Goal: Check status: Check status

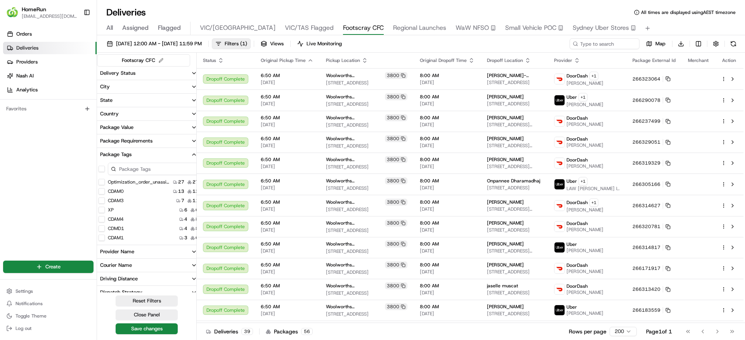
scroll to position [14, 0]
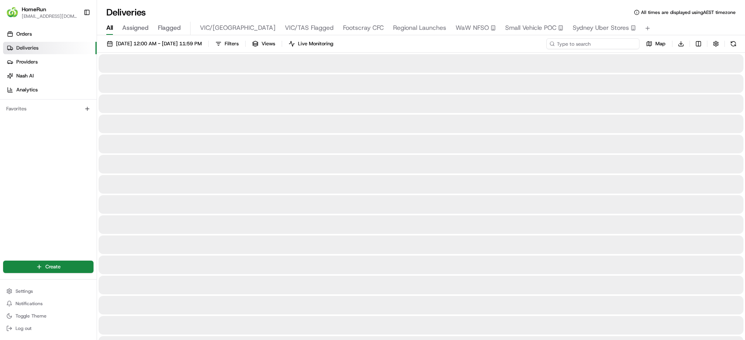
click at [589, 45] on input at bounding box center [592, 43] width 93 height 11
paste input "262763289"
type input "262763289"
click at [173, 43] on span "[DATE] 12:00 AM - [DATE] 11:59 PM" at bounding box center [159, 43] width 86 height 7
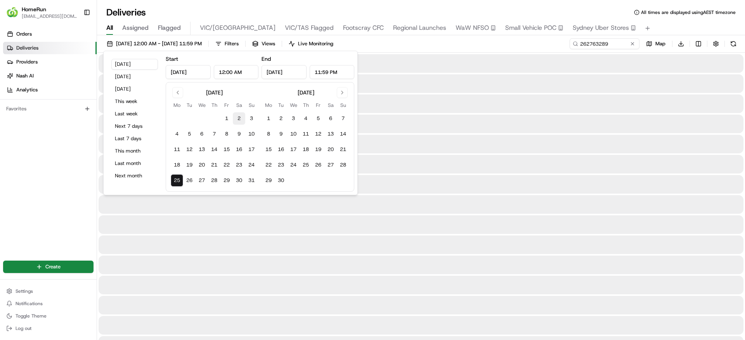
click at [234, 121] on button "2" at bounding box center [239, 118] width 12 height 12
type input "[DATE]"
click at [175, 185] on button "25" at bounding box center [177, 180] width 12 height 12
type input "[DATE]"
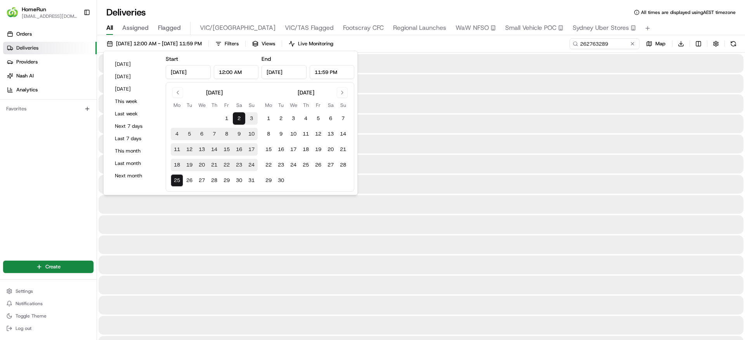
click at [391, 234] on div at bounding box center [420, 225] width 644 height 19
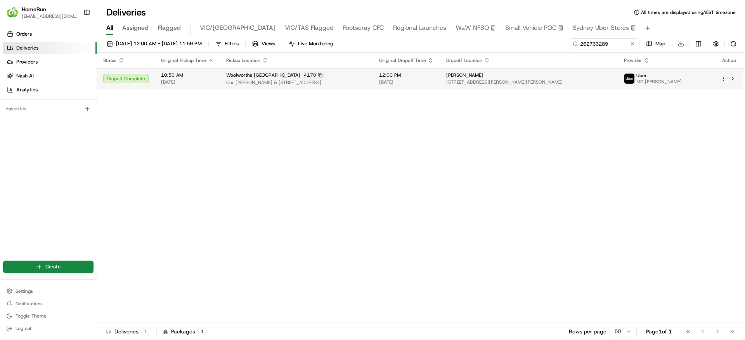
click at [515, 88] on td "[PERSON_NAME] [STREET_ADDRESS][PERSON_NAME][PERSON_NAME]" at bounding box center [529, 78] width 178 height 21
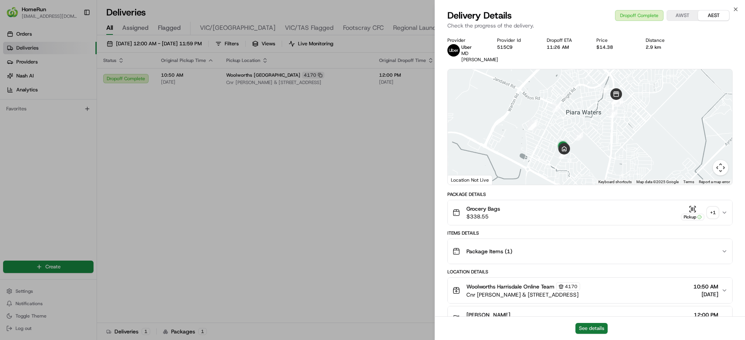
click at [584, 328] on button "See details" at bounding box center [591, 328] width 32 height 11
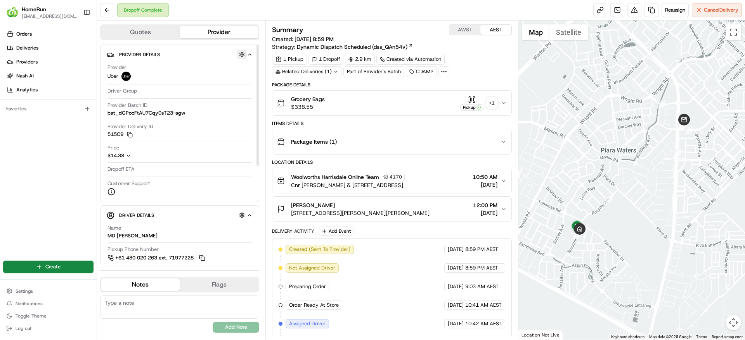
click at [240, 57] on button "button" at bounding box center [242, 55] width 10 height 10
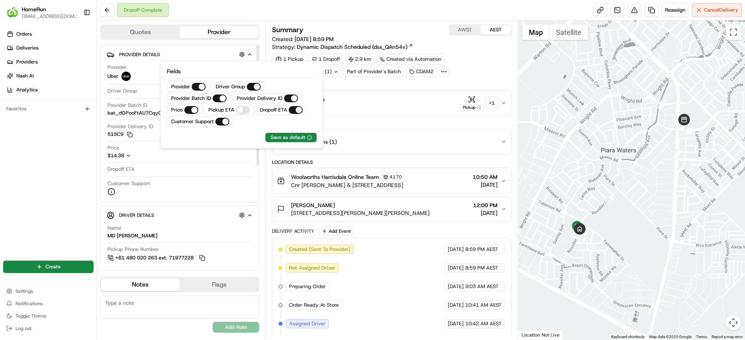
click at [178, 157] on div "Price $14.38" at bounding box center [179, 152] width 144 height 15
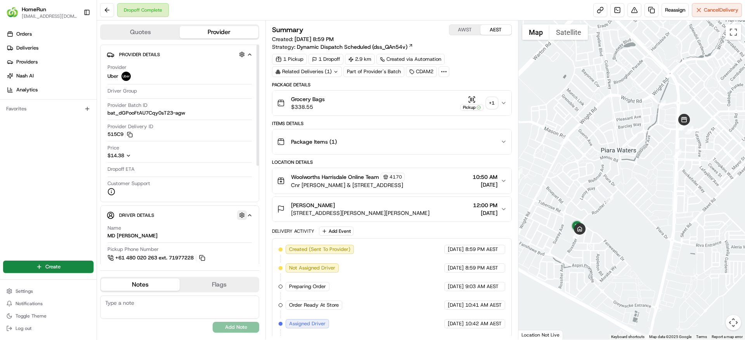
click at [240, 216] on button "button" at bounding box center [242, 216] width 10 height 10
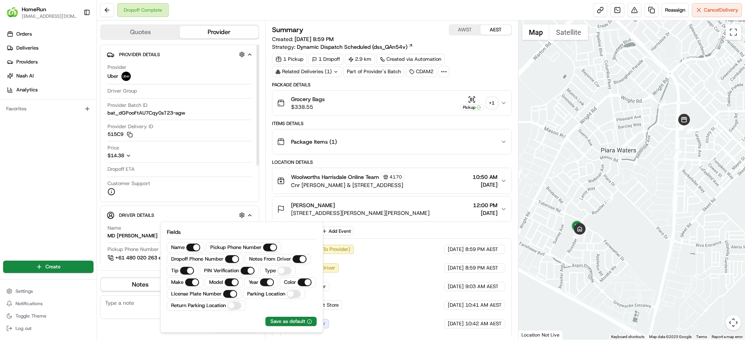
click at [214, 216] on div "Driver Details Hidden ( 3 )" at bounding box center [183, 216] width 128 height 10
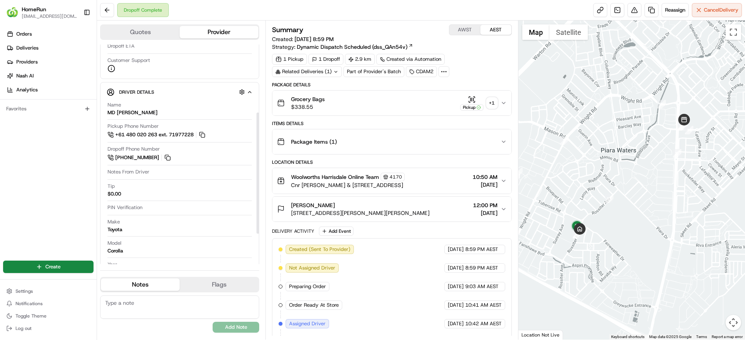
scroll to position [179, 0]
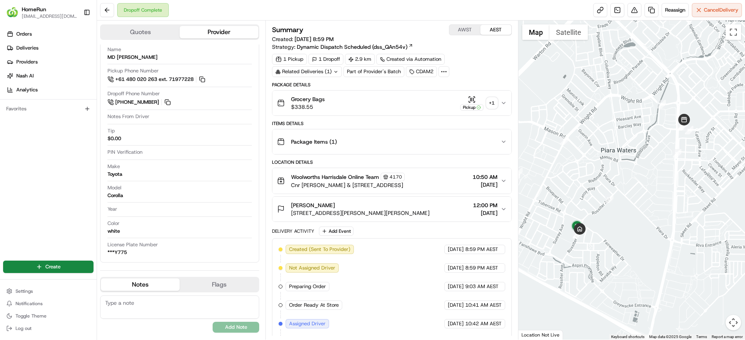
click at [383, 95] on div "Grocery Bags $338.55 Pickup + 1" at bounding box center [388, 103] width 223 height 16
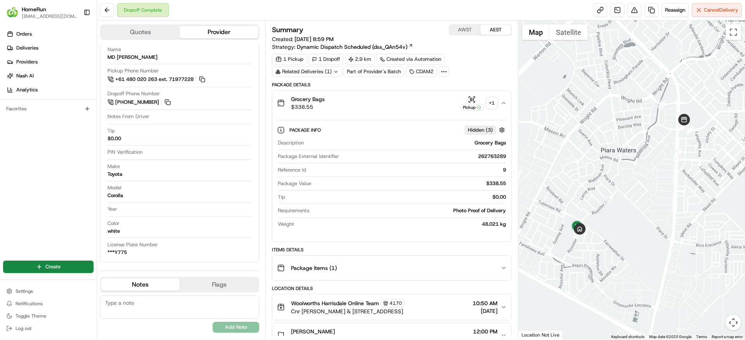
click at [560, 293] on div at bounding box center [631, 181] width 227 height 320
